Goal: Task Accomplishment & Management: Manage account settings

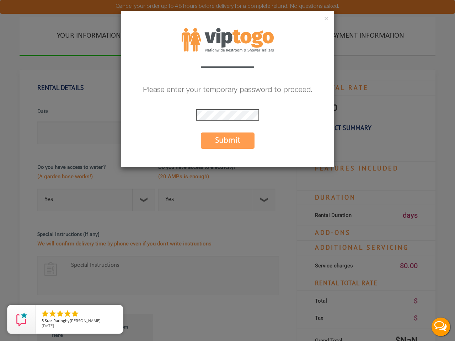
click at [227, 170] on div "× Please enter your temporary password to proceed. * The password is incorrect …" at bounding box center [227, 170] width 455 height 341
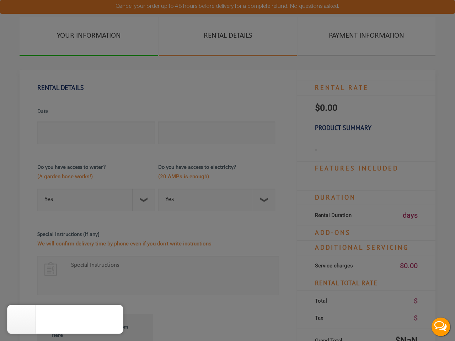
click at [227, 170] on div at bounding box center [227, 170] width 455 height 341
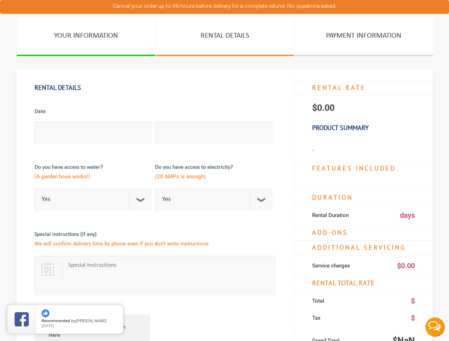
click at [65, 319] on span "Recommended" at bounding box center [56, 320] width 28 height 5
click at [440, 327] on button "Live Chat" at bounding box center [434, 327] width 28 height 28
